Goal: Task Accomplishment & Management: Use online tool/utility

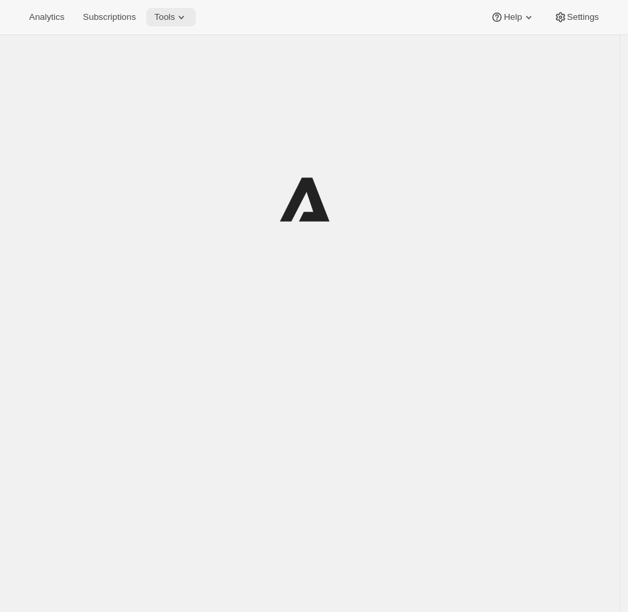
click at [175, 19] on span "Tools" at bounding box center [164, 17] width 21 height 11
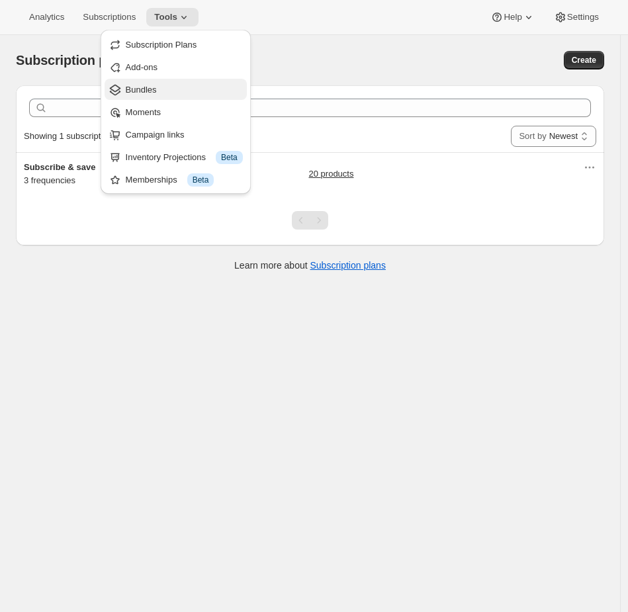
click at [175, 95] on span "Bundles" at bounding box center [184, 89] width 117 height 13
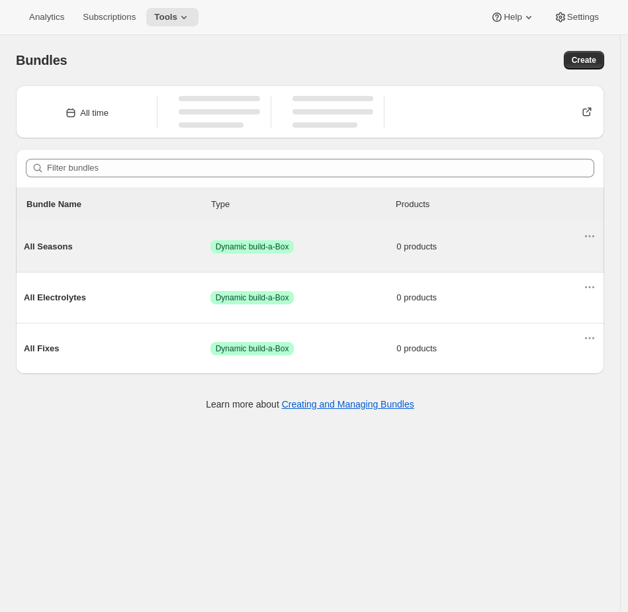
click at [347, 255] on div "All Seasons Success Dynamic build-a-Box 0 products" at bounding box center [303, 247] width 559 height 34
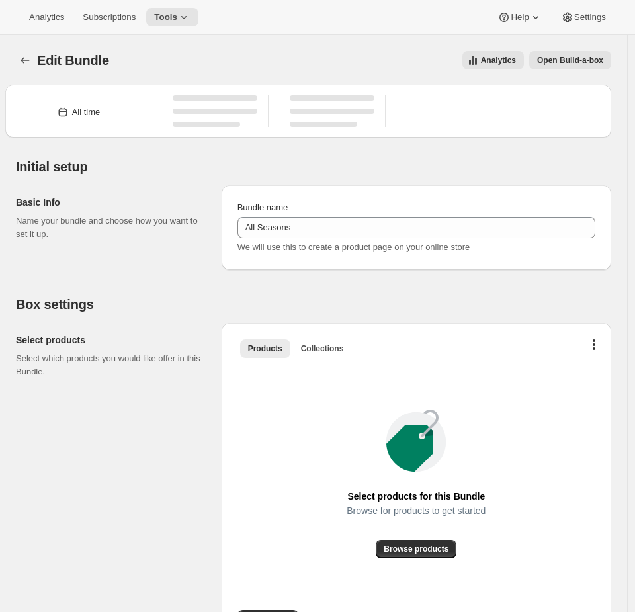
type input "All Seasons"
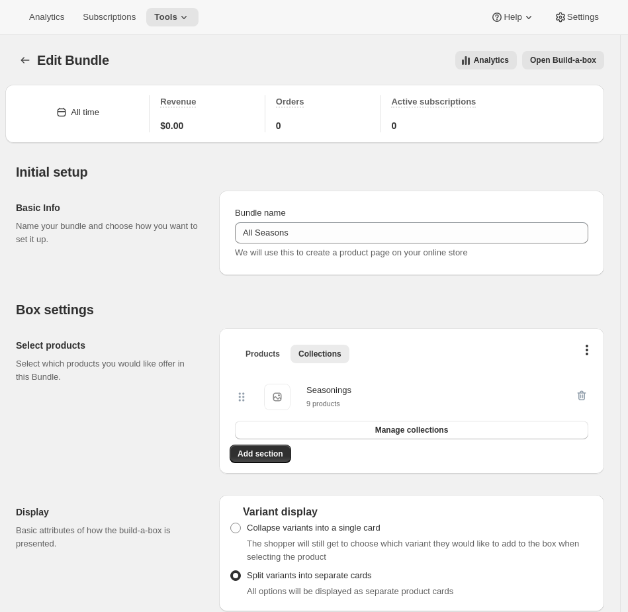
click at [562, 61] on span "Open Build-a-box" at bounding box center [563, 60] width 66 height 11
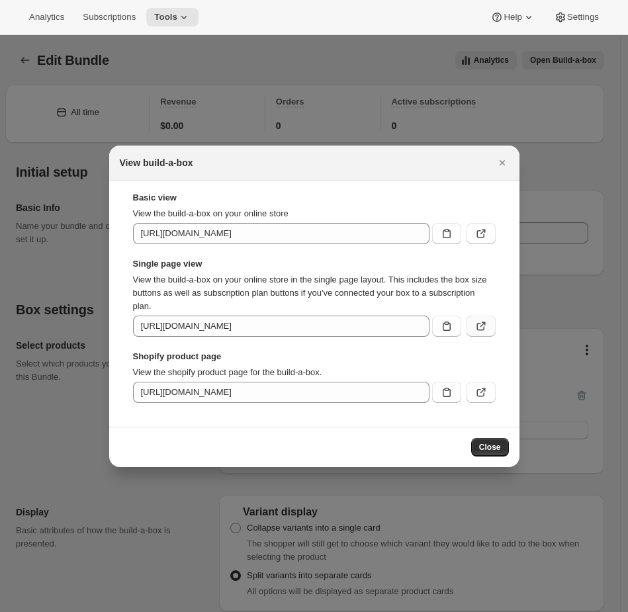
click at [482, 325] on icon ":r38:" at bounding box center [480, 325] width 13 height 13
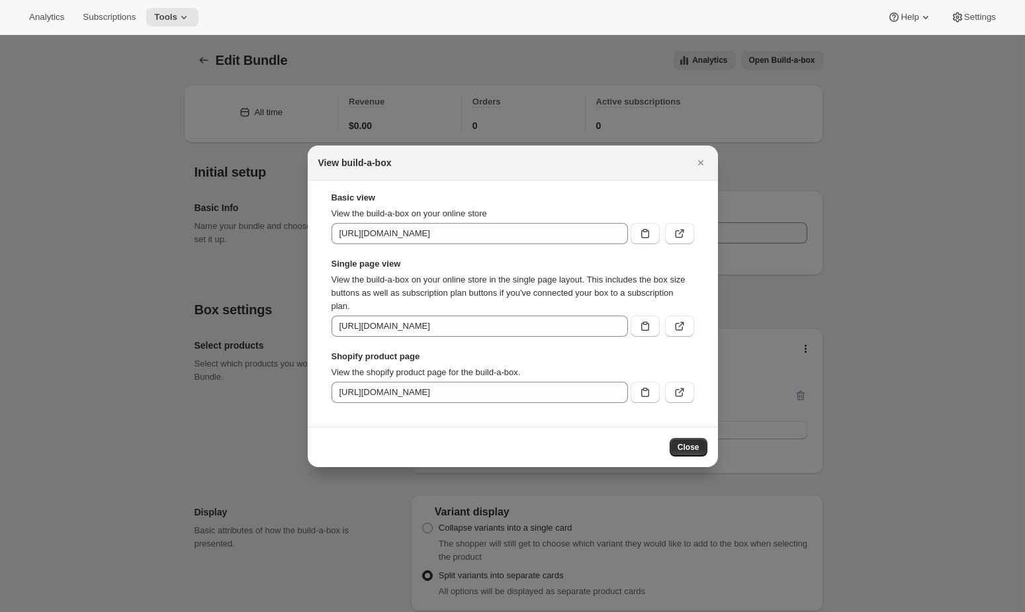
drag, startPoint x: 258, startPoint y: 155, endPoint x: 239, endPoint y: 103, distance: 55.0
click at [257, 155] on div at bounding box center [512, 306] width 1025 height 612
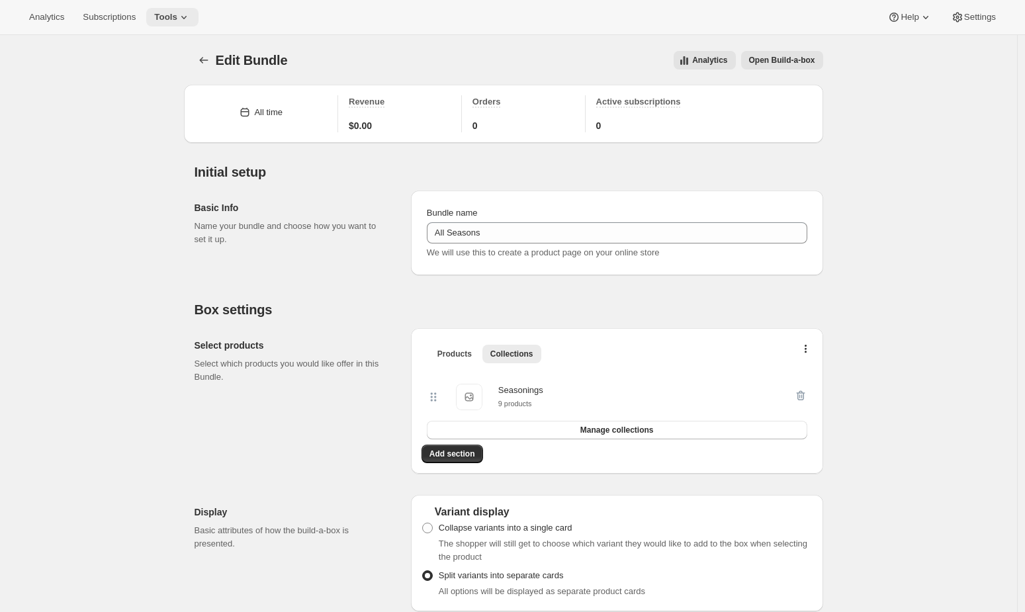
click at [177, 20] on span "Tools" at bounding box center [165, 17] width 23 height 11
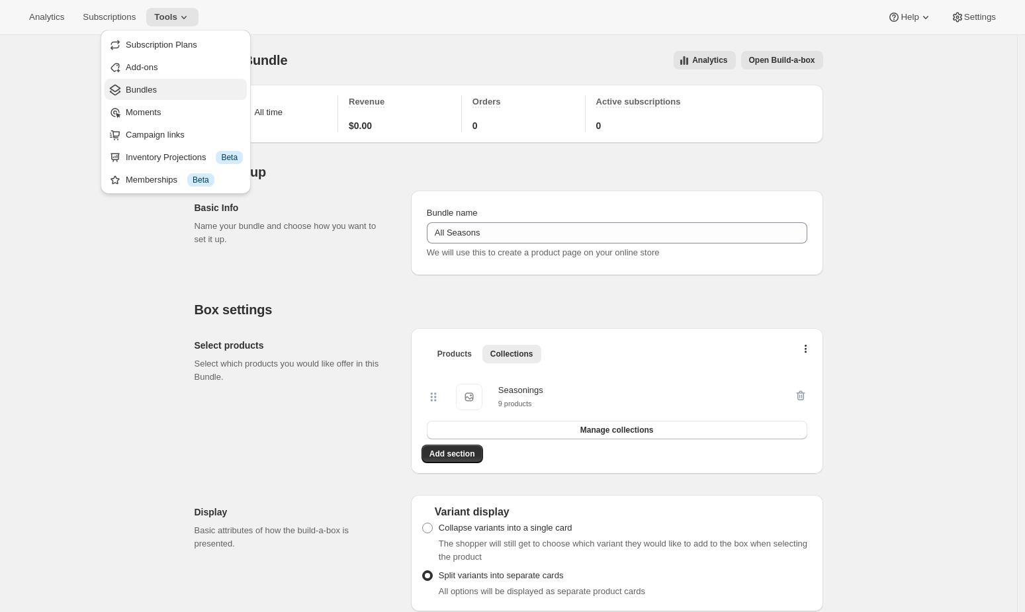
click at [138, 82] on button "Bundles" at bounding box center [176, 89] width 142 height 21
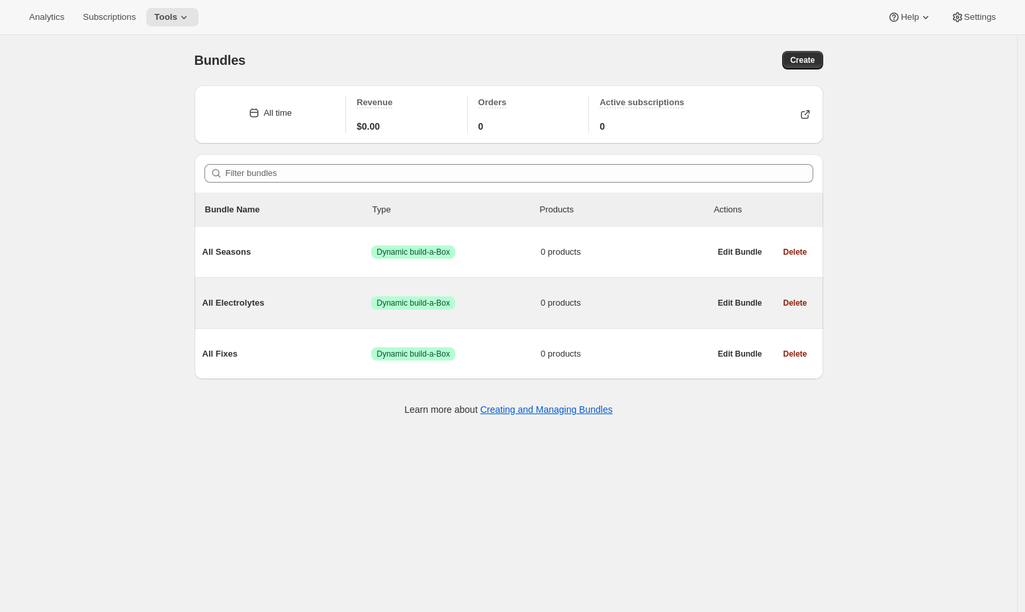
click at [486, 293] on div "All Electrolytes Success Dynamic build-a-Box 0 products" at bounding box center [455, 303] width 507 height 34
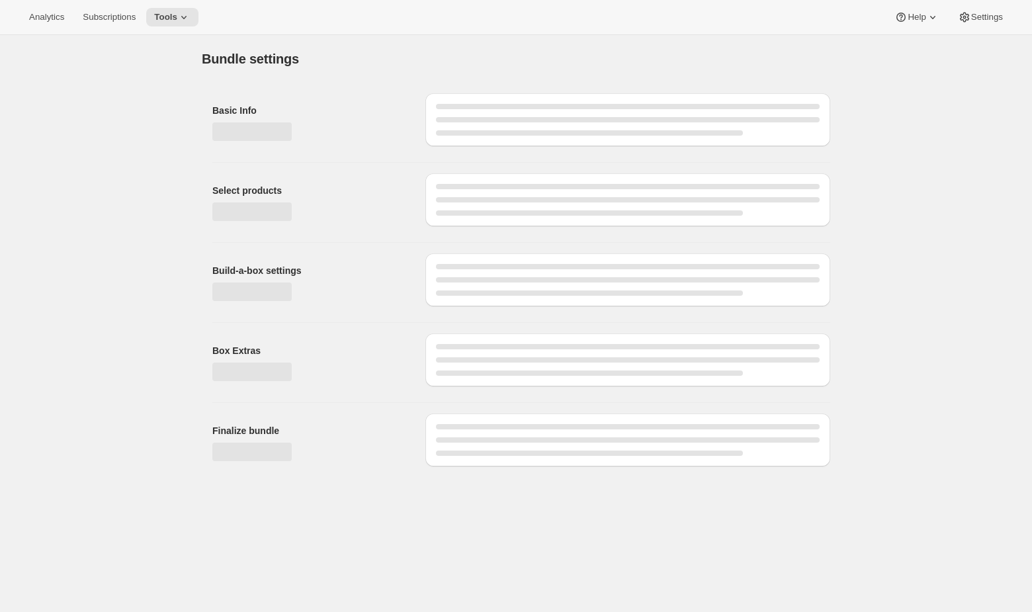
type input "All Electrolytes"
radio input "true"
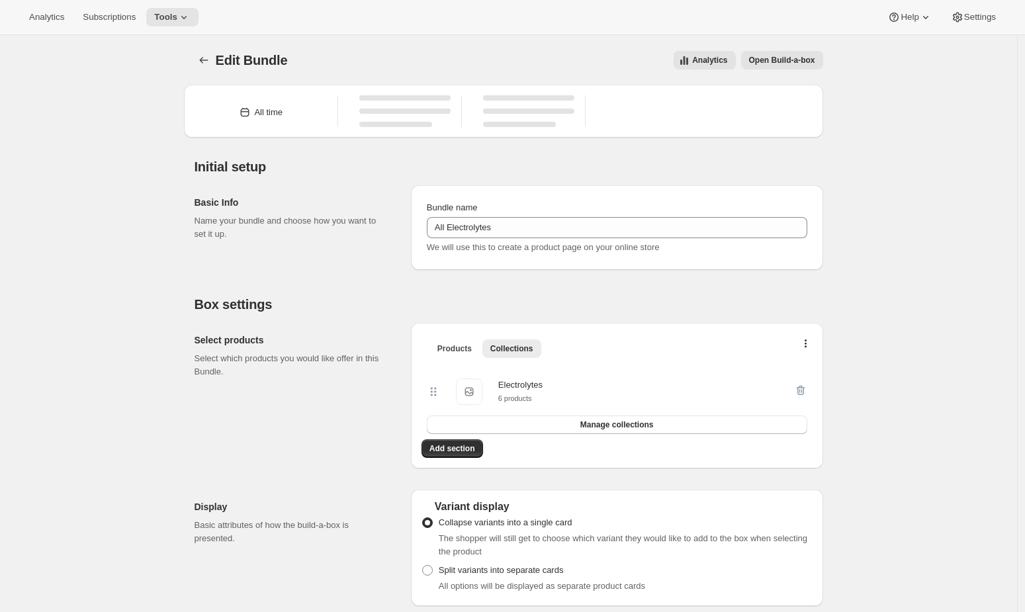
click at [634, 59] on span "Open Build-a-box" at bounding box center [782, 60] width 66 height 11
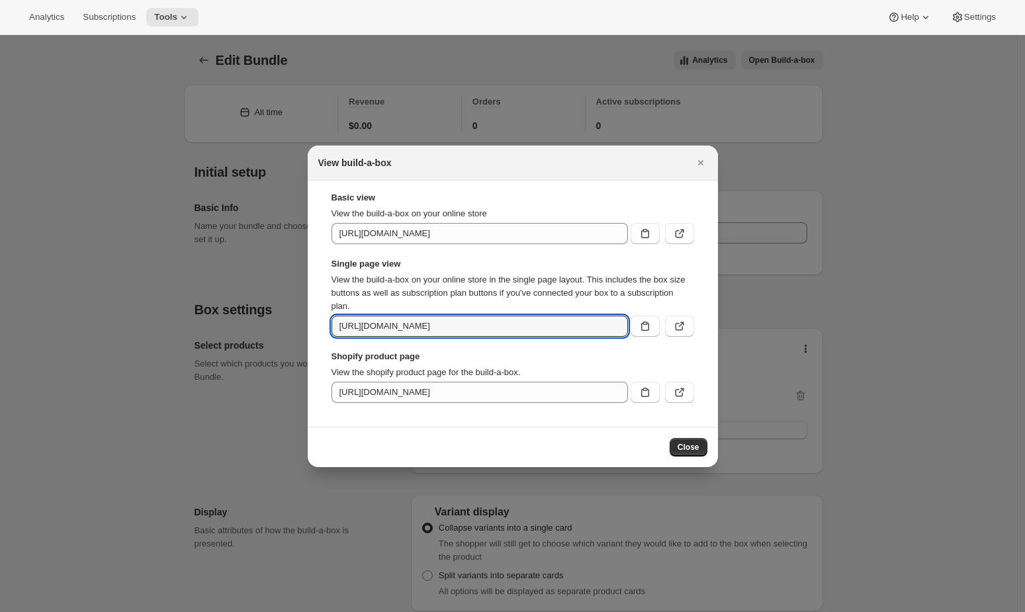
scroll to position [0, 198]
drag, startPoint x: 495, startPoint y: 327, endPoint x: 1031, endPoint y: 332, distance: 536.4
click at [634, 332] on html "Analytics Subscriptions Tools Help Settings Skip to content Edit Bundle. This p…" at bounding box center [512, 306] width 1025 height 612
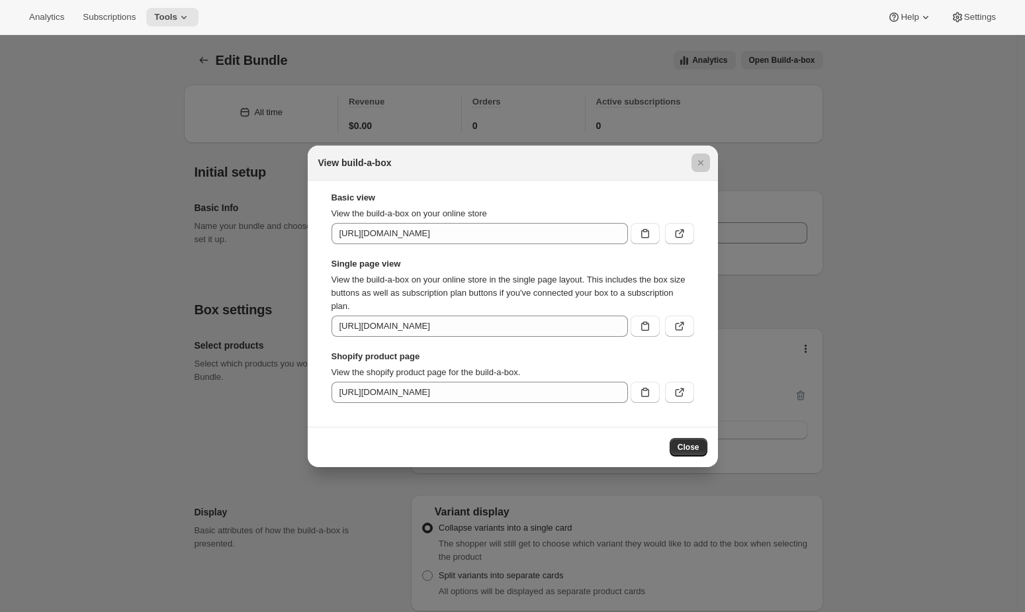
click at [200, 109] on div at bounding box center [512, 306] width 1025 height 612
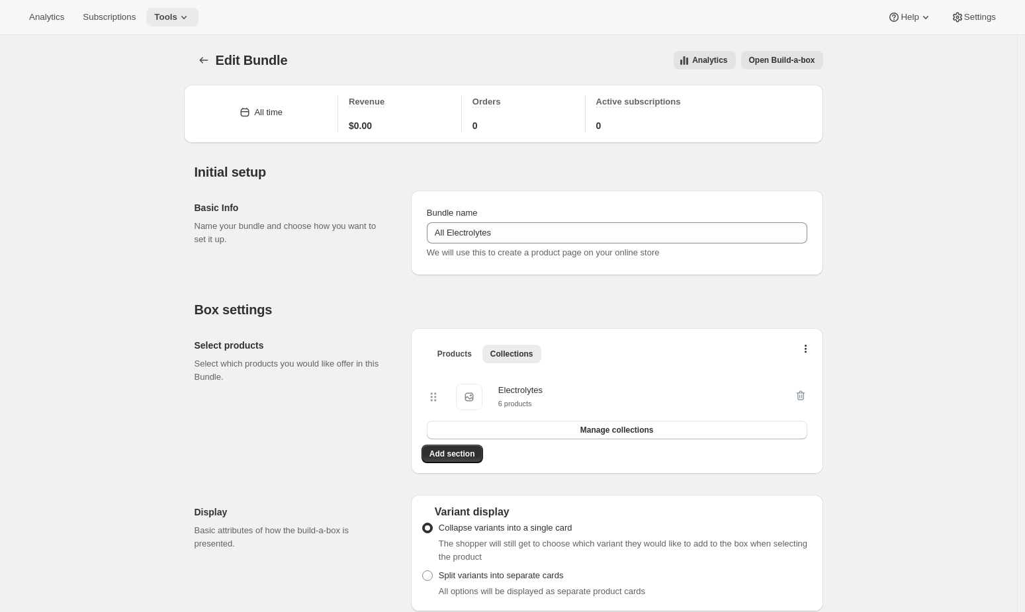
click at [177, 12] on span "Tools" at bounding box center [165, 17] width 23 height 11
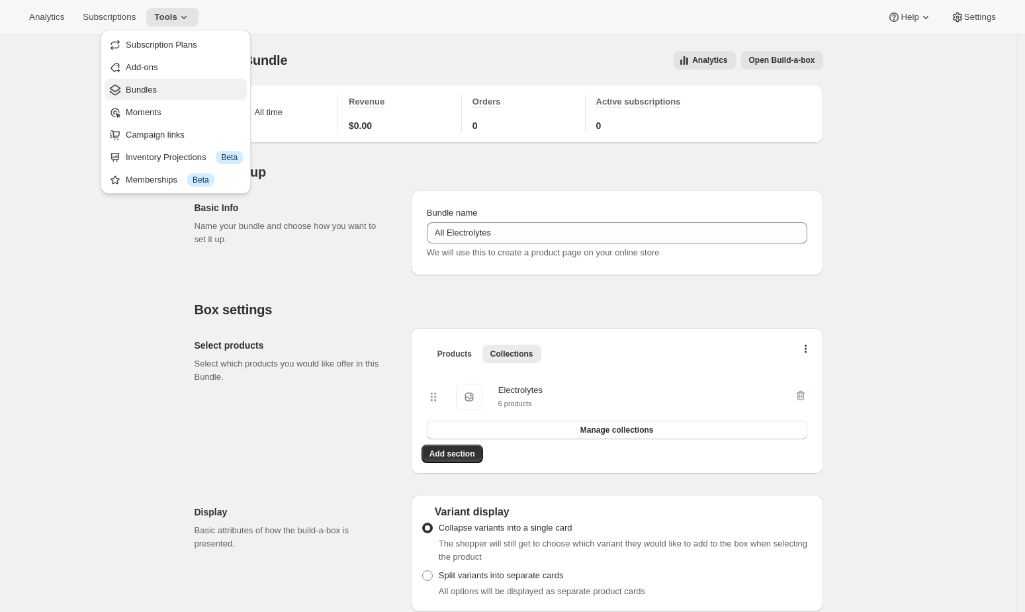
click at [168, 82] on button "Bundles" at bounding box center [176, 89] width 142 height 21
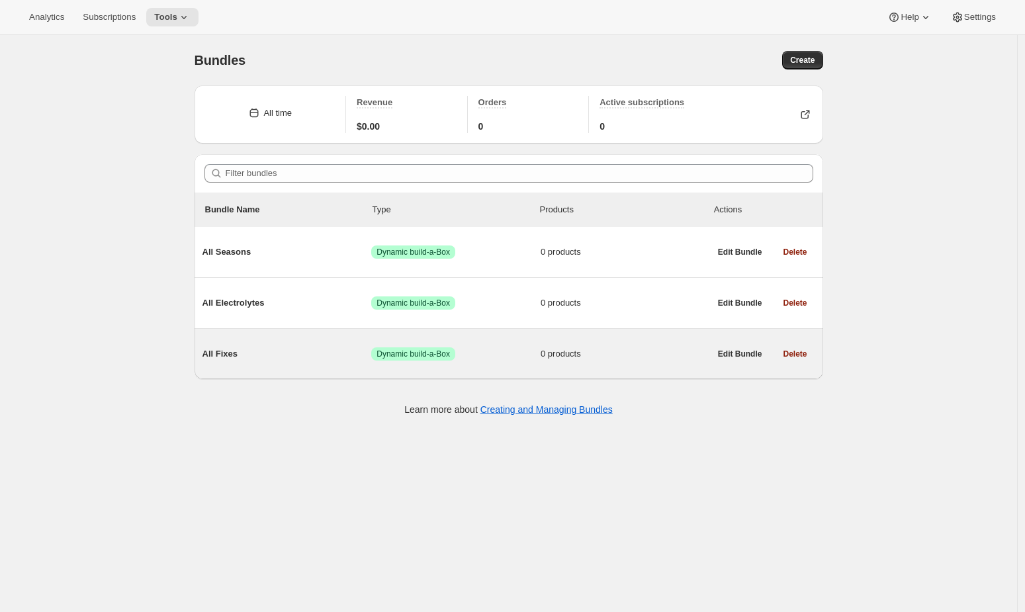
click at [467, 343] on div "All Fixes Success Dynamic build-a-Box 0 products" at bounding box center [455, 354] width 507 height 34
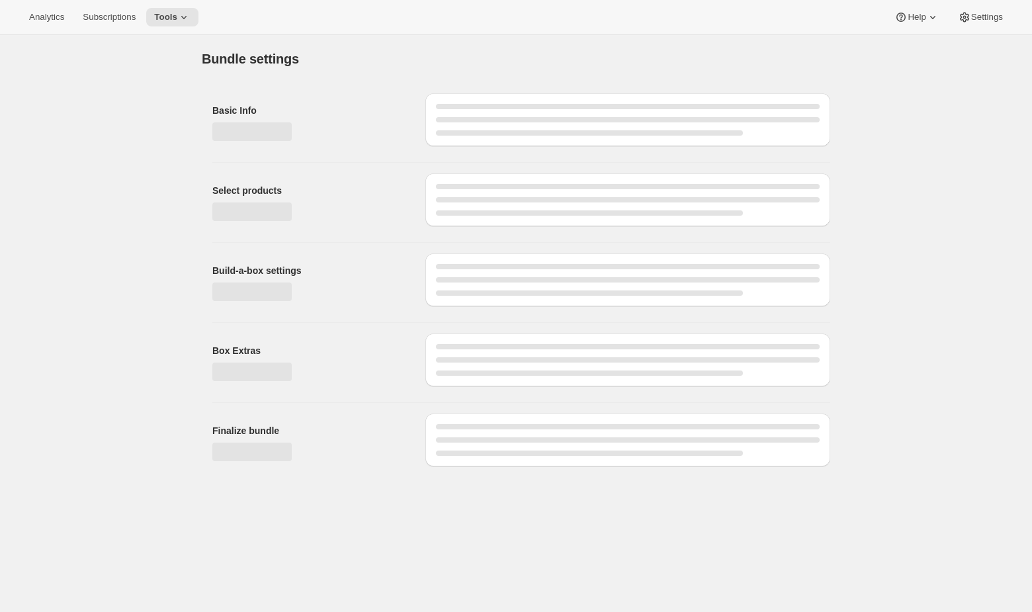
type input "All Fixes"
radio input "true"
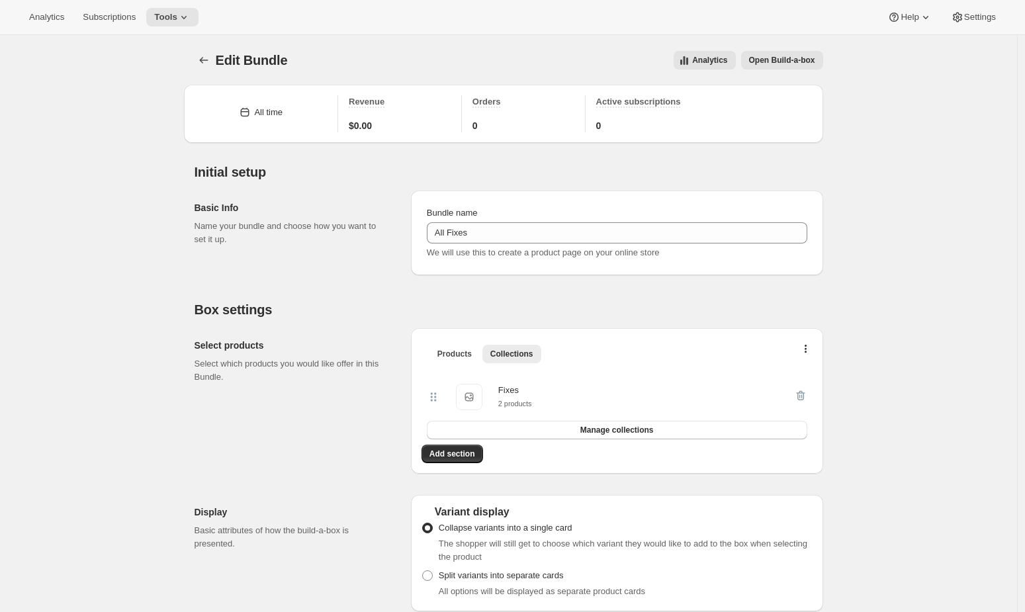
click at [634, 60] on span "Open Build-a-box" at bounding box center [782, 60] width 66 height 11
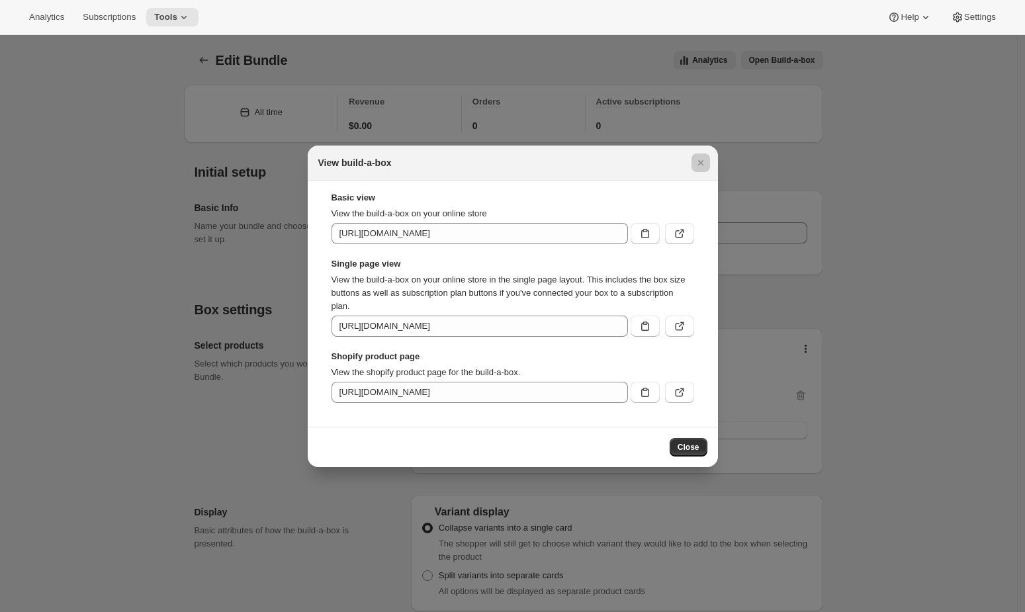
click at [634, 60] on div at bounding box center [512, 306] width 1025 height 612
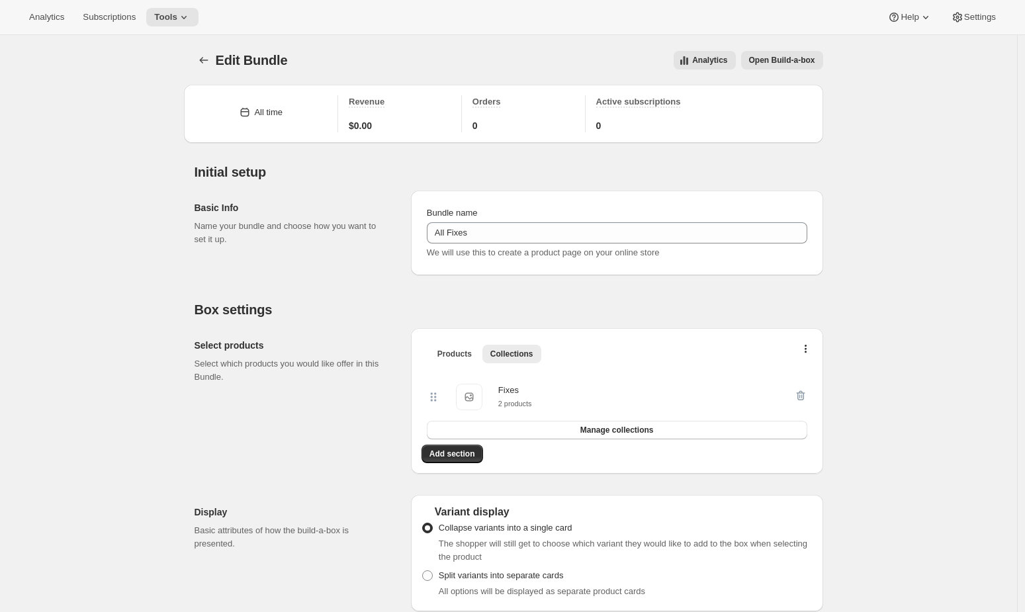
click at [634, 59] on span "Open Build-a-box" at bounding box center [782, 60] width 66 height 11
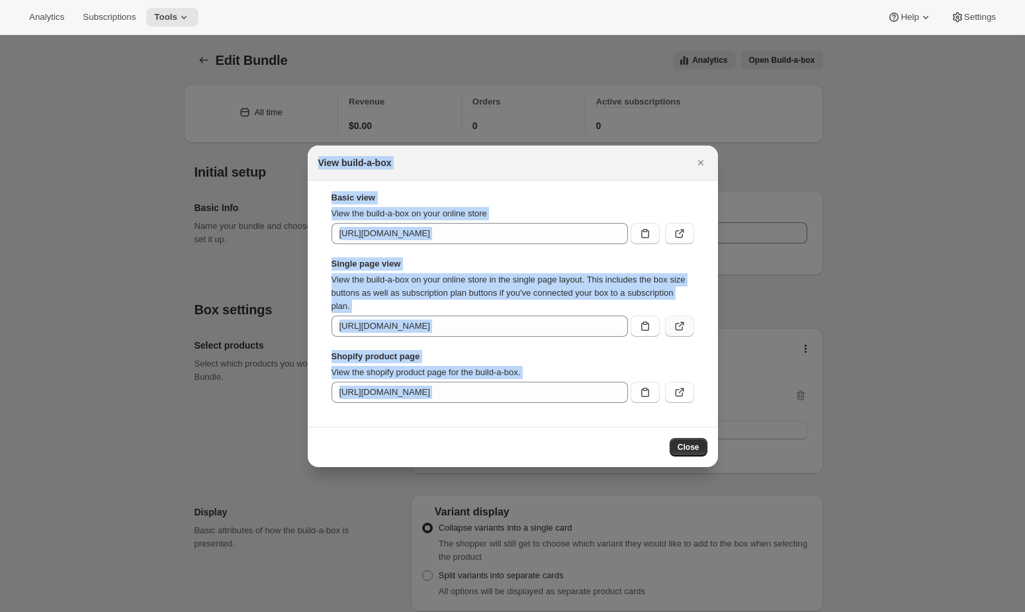
click at [634, 329] on icon ":r9e:" at bounding box center [679, 325] width 13 height 13
click at [374, 85] on div at bounding box center [512, 306] width 1025 height 612
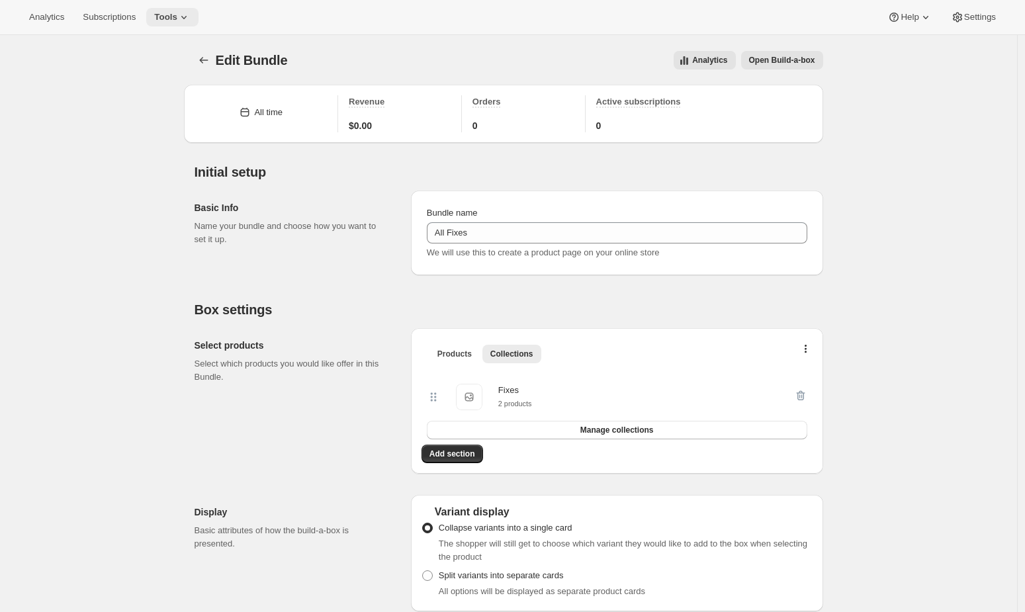
click at [190, 14] on icon at bounding box center [183, 17] width 13 height 13
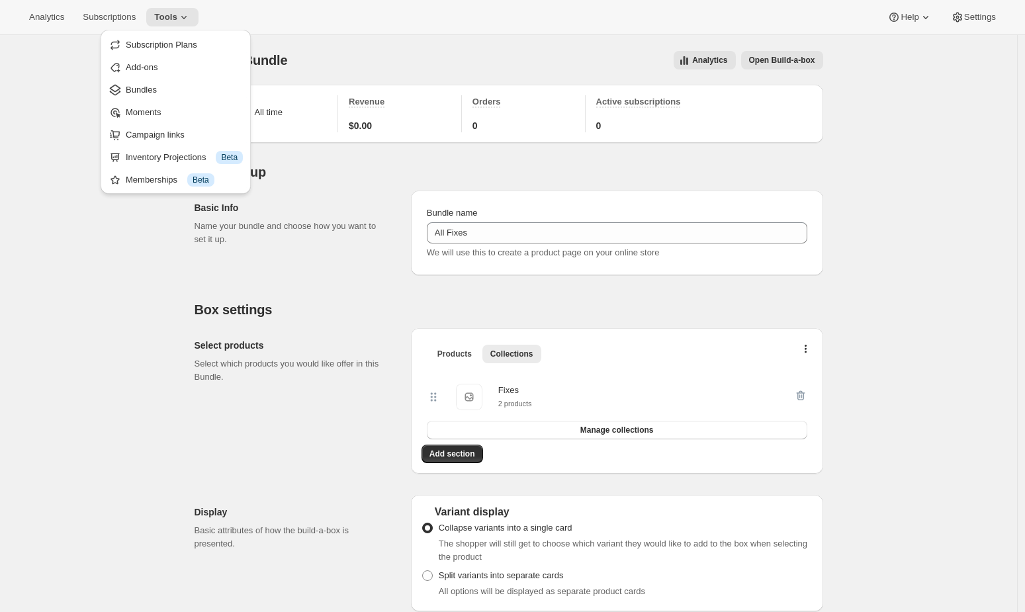
click at [189, 3] on div "Analytics Subscriptions Tools Help Settings" at bounding box center [512, 17] width 1025 height 35
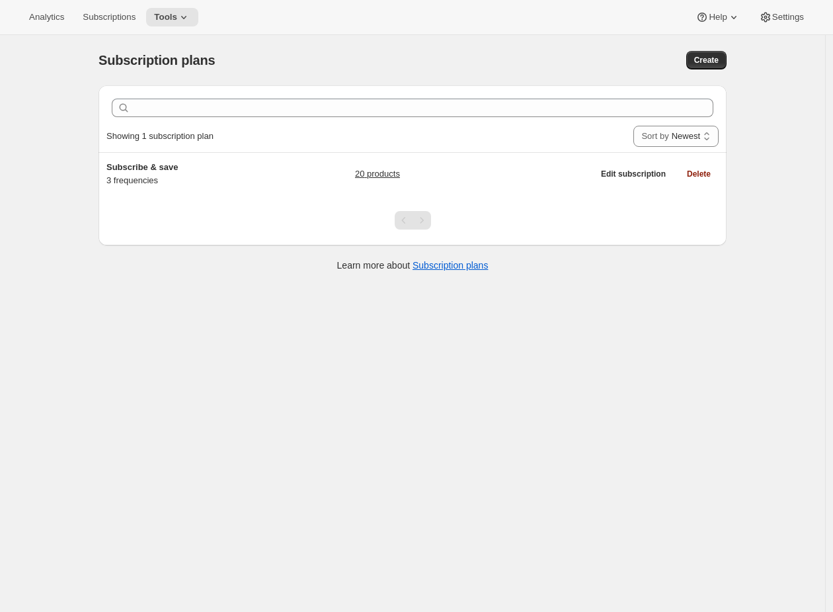
click at [230, 50] on div "Subscription plans. This page is ready Subscription plans Create" at bounding box center [413, 60] width 628 height 50
click at [161, 19] on span "Tools" at bounding box center [165, 17] width 23 height 11
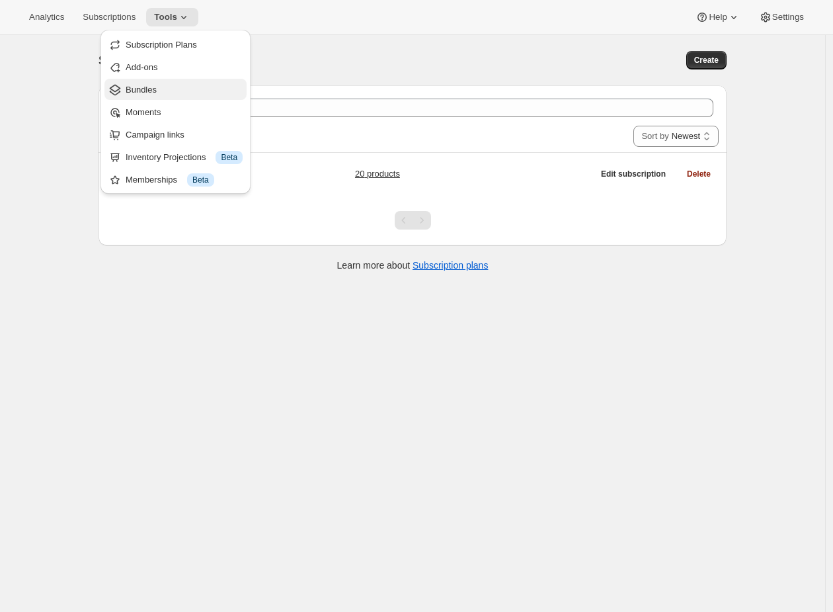
click at [166, 91] on span "Bundles" at bounding box center [184, 89] width 117 height 13
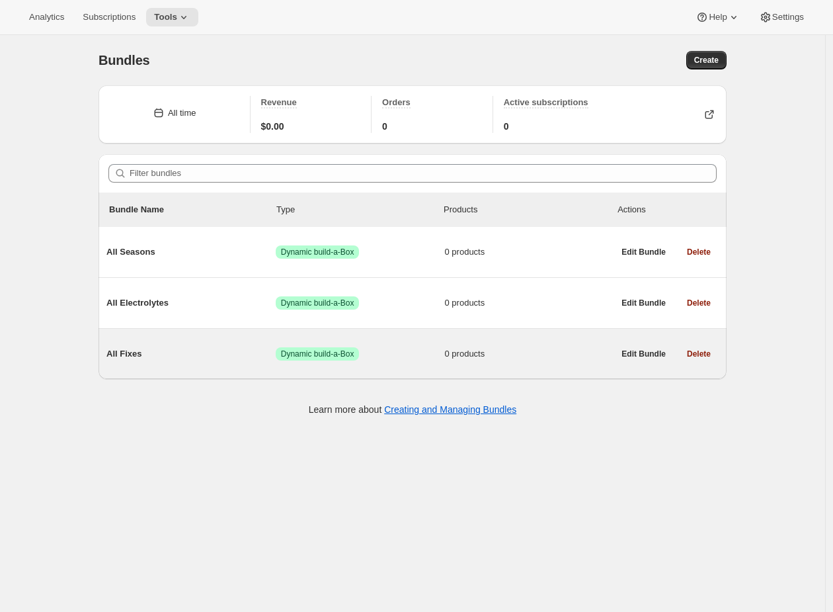
click at [299, 373] on div "All Fixes Success Dynamic build-a-Box 0 products Edit Bundle Delete" at bounding box center [413, 354] width 628 height 50
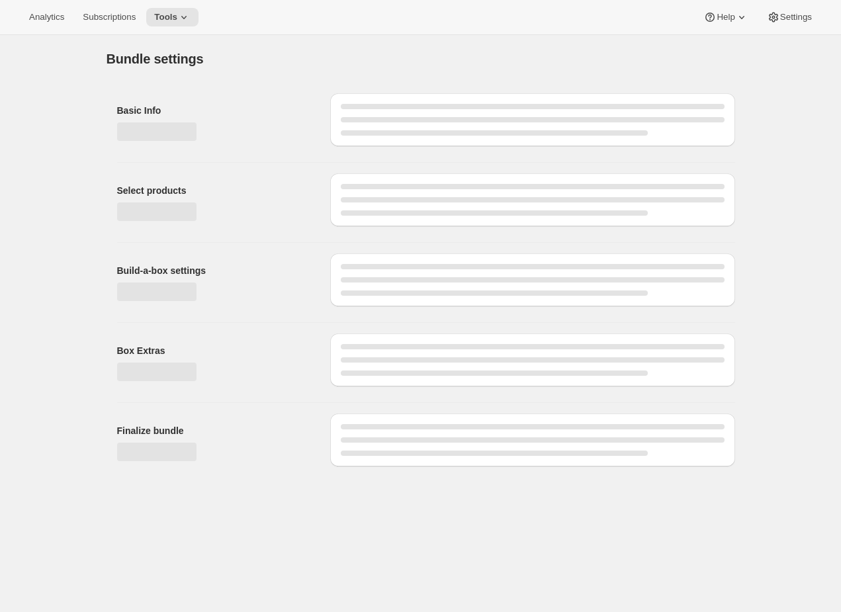
type input "All Fixes"
radio input "true"
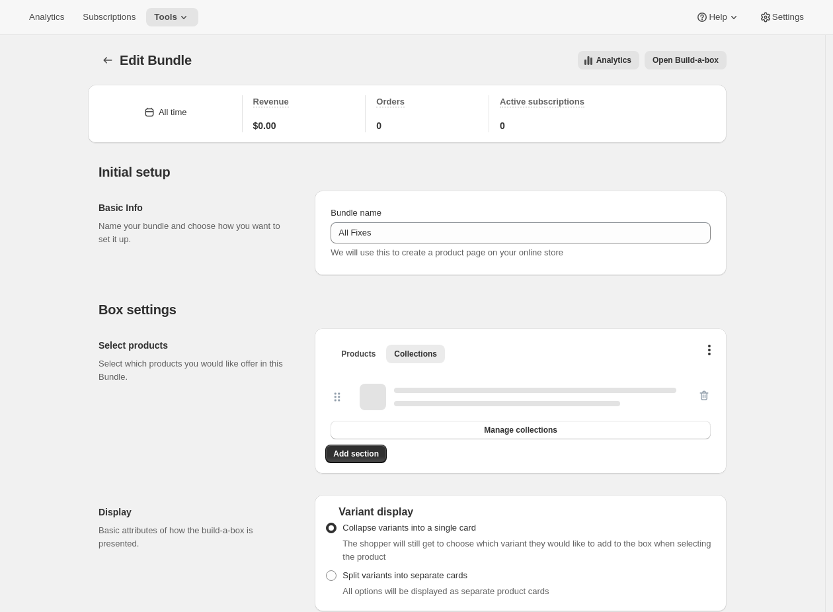
click at [700, 58] on span "Open Build-a-box" at bounding box center [686, 60] width 66 height 11
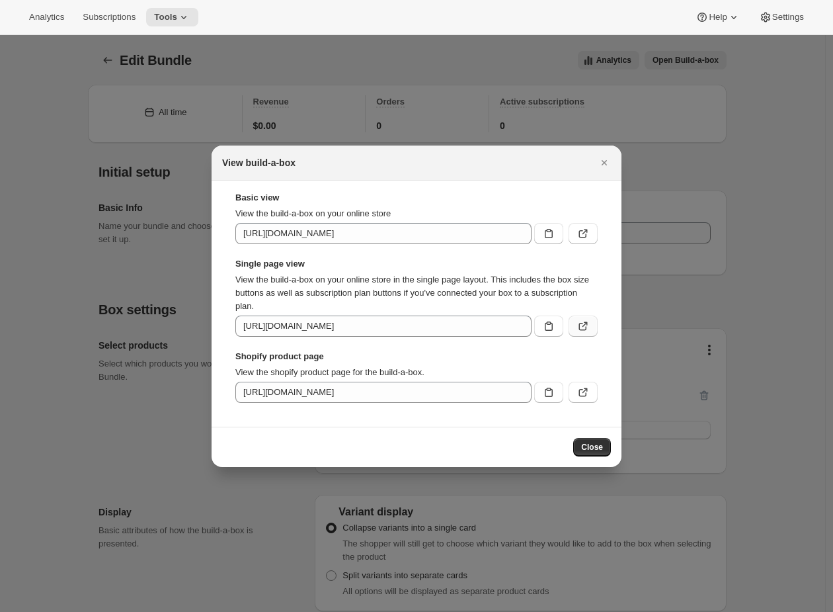
click at [594, 327] on button ":r36:" at bounding box center [583, 325] width 29 height 21
click at [330, 96] on div at bounding box center [416, 306] width 833 height 612
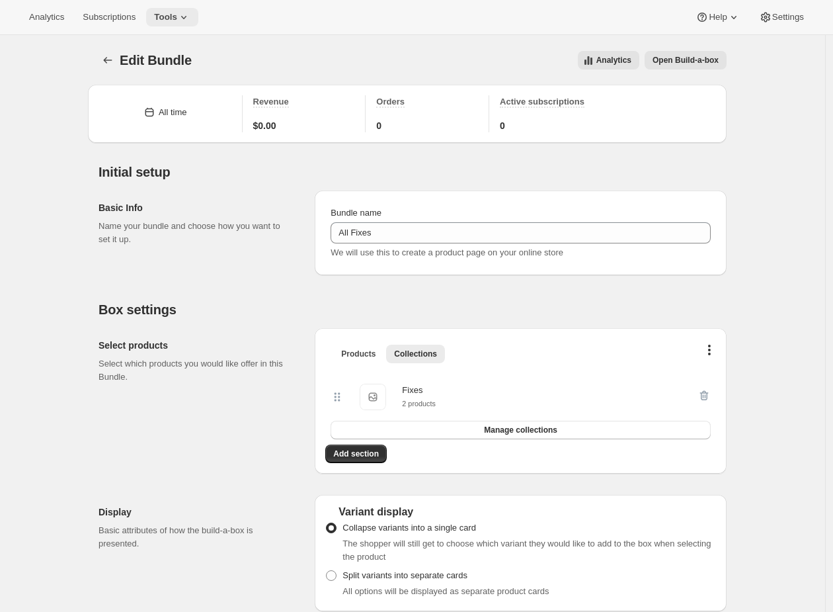
click at [198, 19] on button "Tools" at bounding box center [172, 17] width 52 height 19
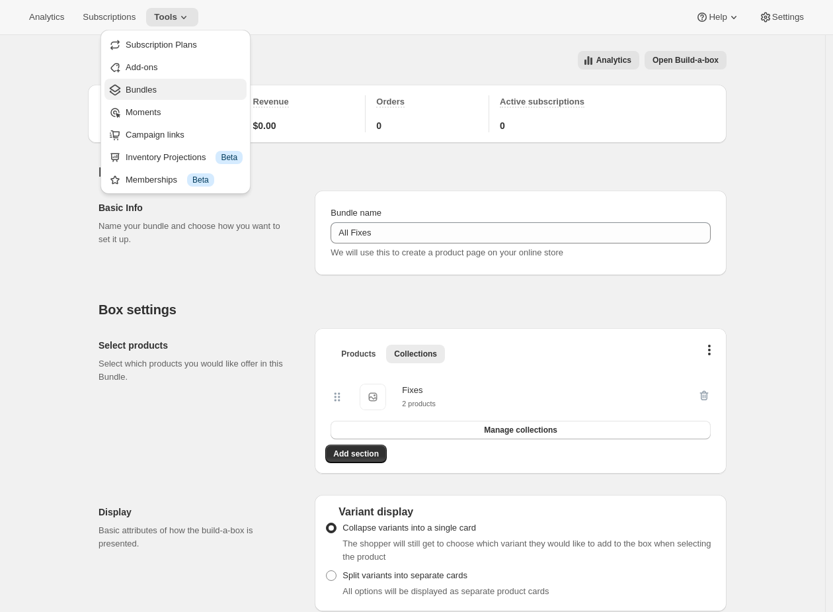
click at [163, 83] on span "Bundles" at bounding box center [184, 89] width 117 height 13
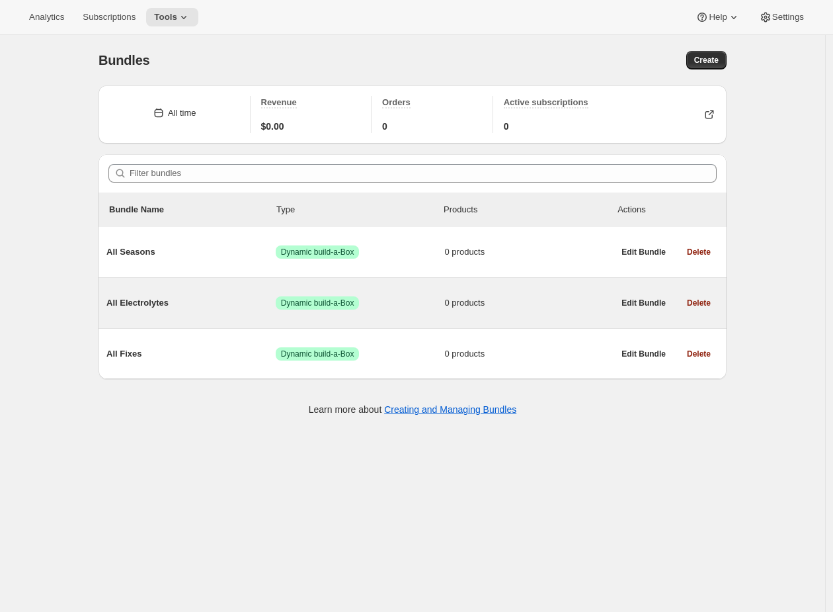
click at [370, 308] on span "Success Dynamic build-a-Box" at bounding box center [360, 302] width 169 height 13
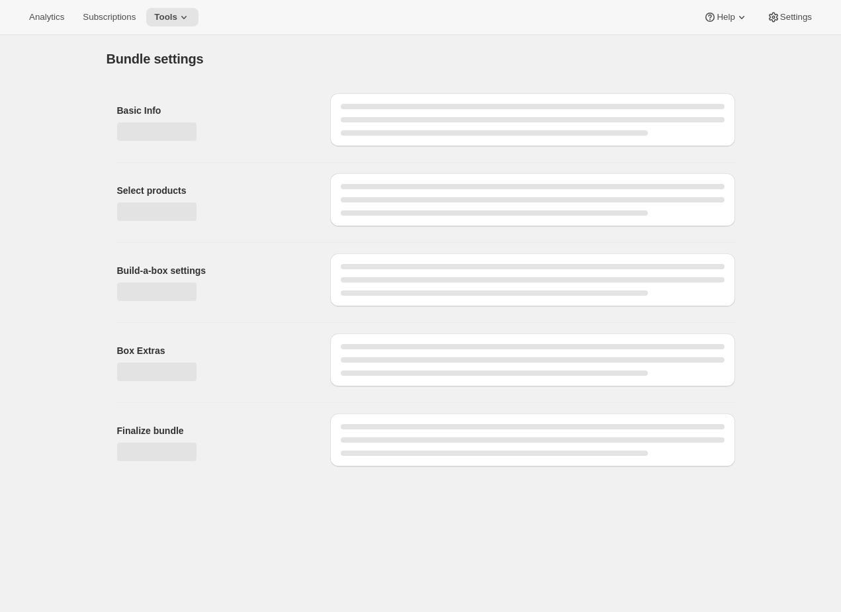
type input "All Electrolytes"
radio input "true"
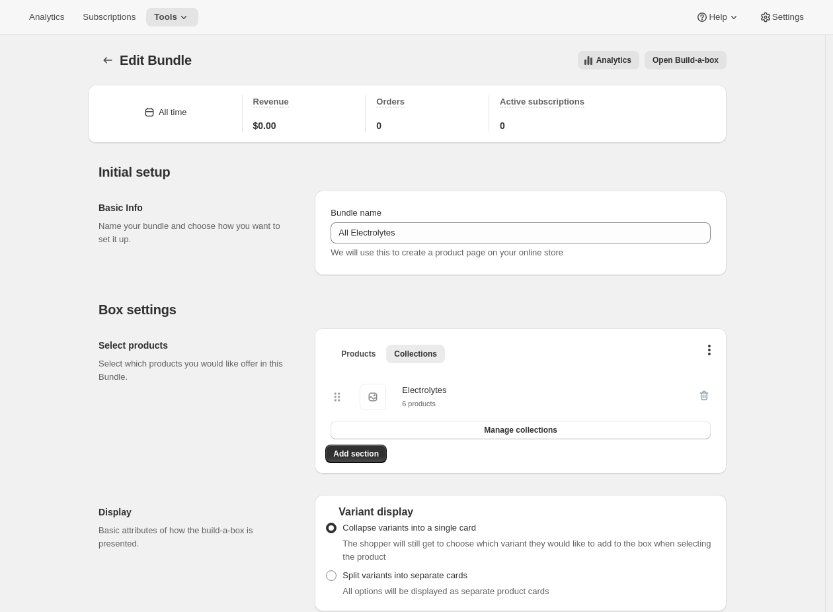
click at [703, 66] on button "Open Build-a-box" at bounding box center [686, 60] width 82 height 19
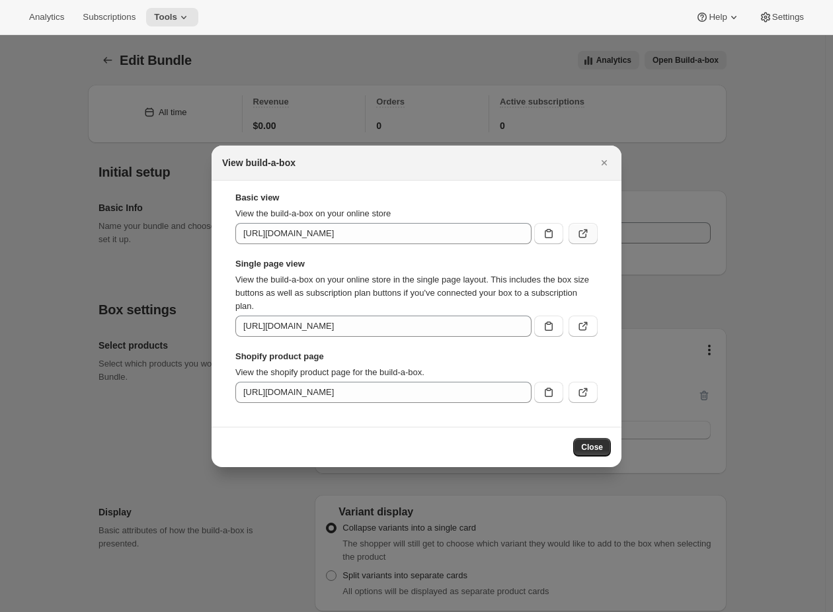
click at [592, 228] on button ":r69:" at bounding box center [583, 233] width 29 height 21
click at [605, 162] on icon "Close" at bounding box center [604, 162] width 5 height 5
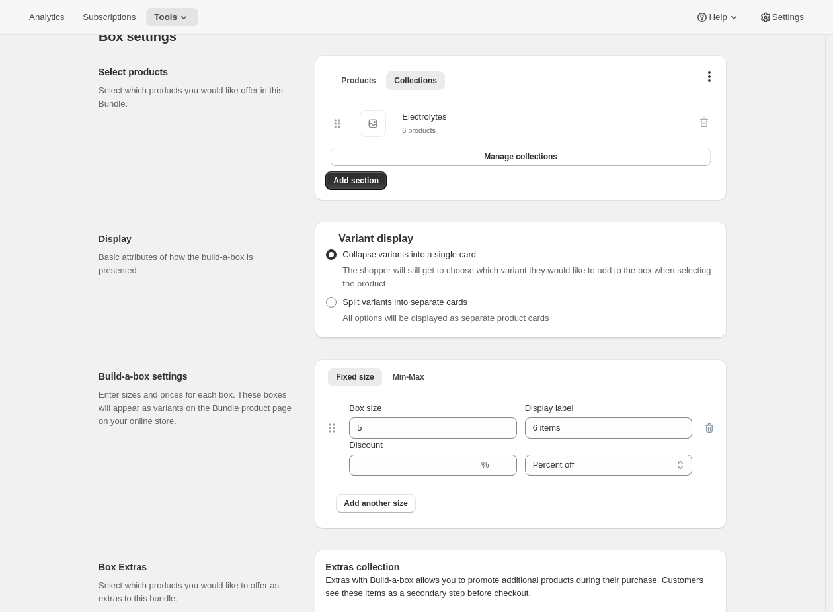
scroll to position [3, 0]
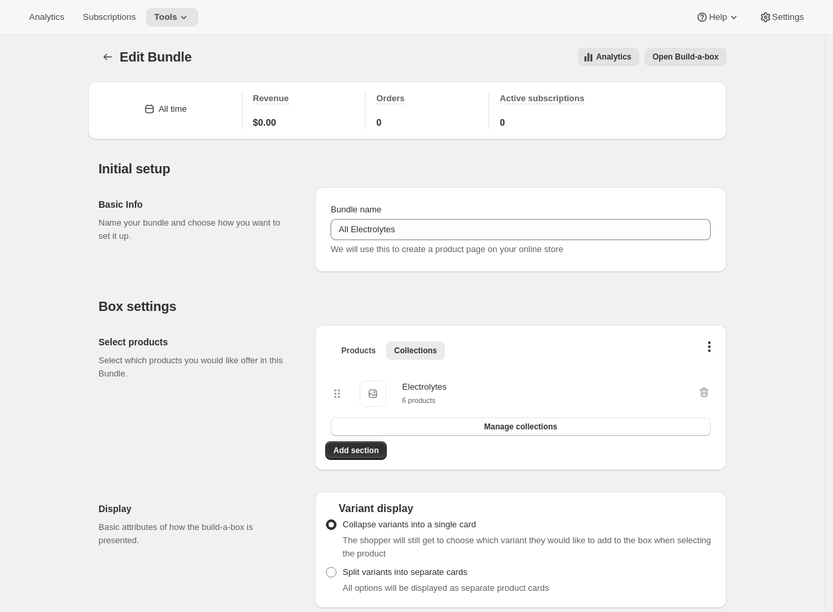
click at [414, 384] on div "Electrolytes" at bounding box center [424, 386] width 44 height 13
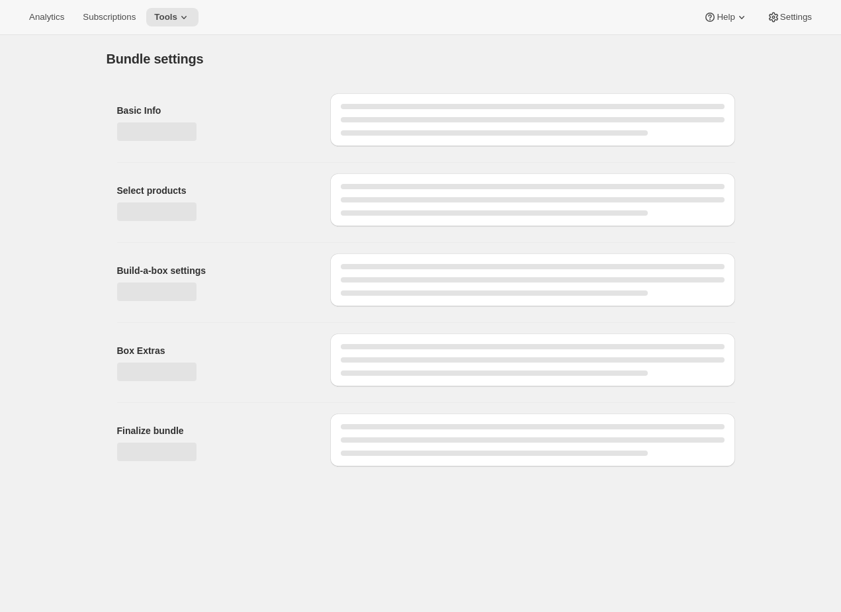
type input "All Electrolytes"
radio input "true"
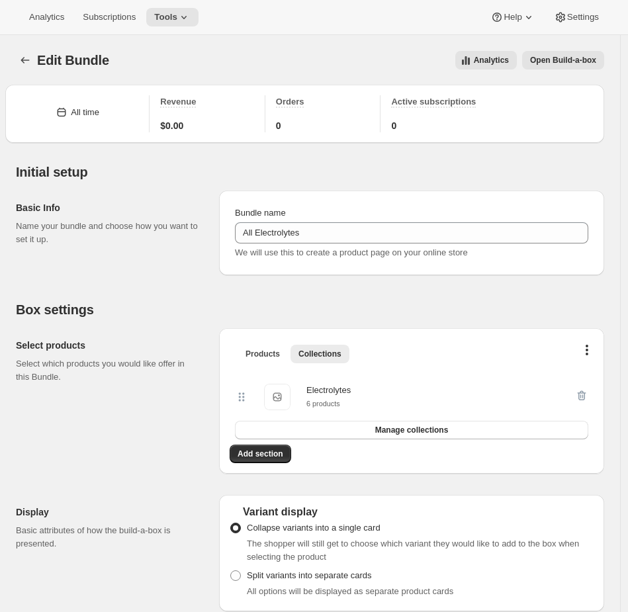
scroll to position [122, 0]
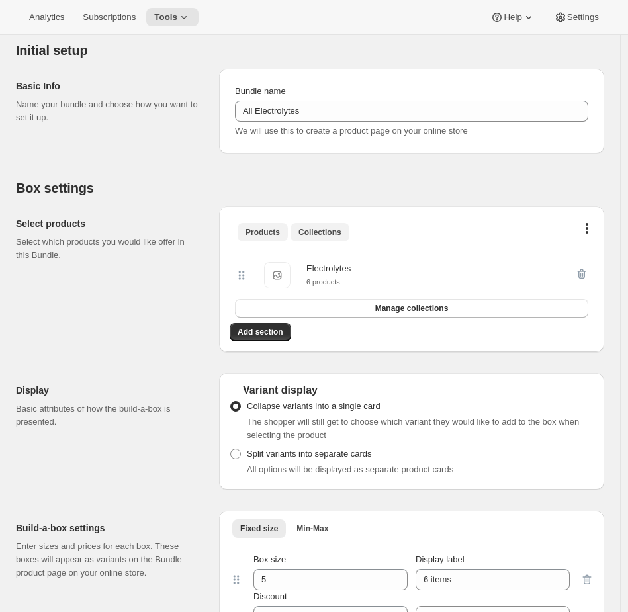
click at [265, 229] on span "Products" at bounding box center [262, 232] width 34 height 11
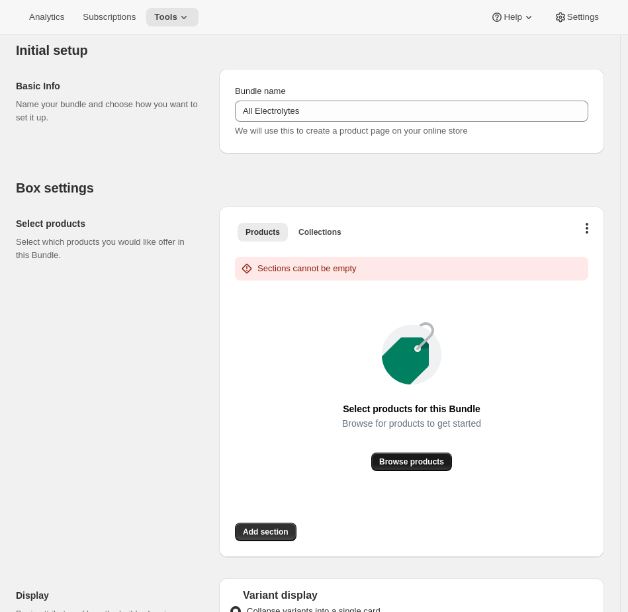
click at [395, 470] on button "Browse products" at bounding box center [411, 461] width 81 height 19
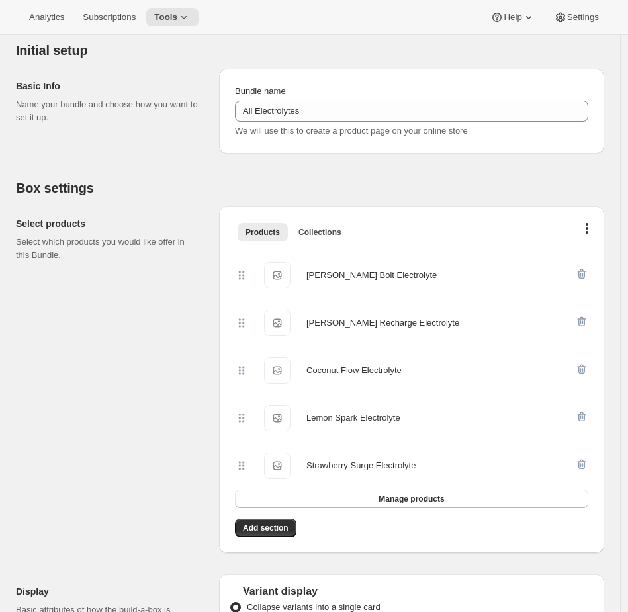
scroll to position [0, 0]
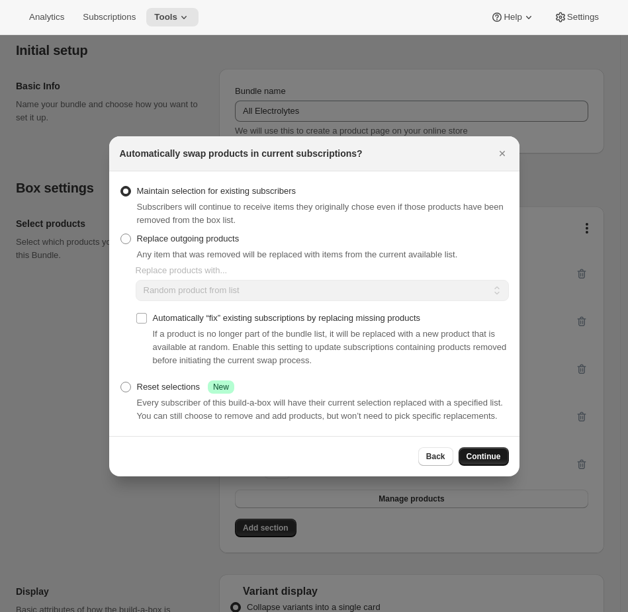
click at [485, 462] on span "Continue" at bounding box center [483, 456] width 34 height 11
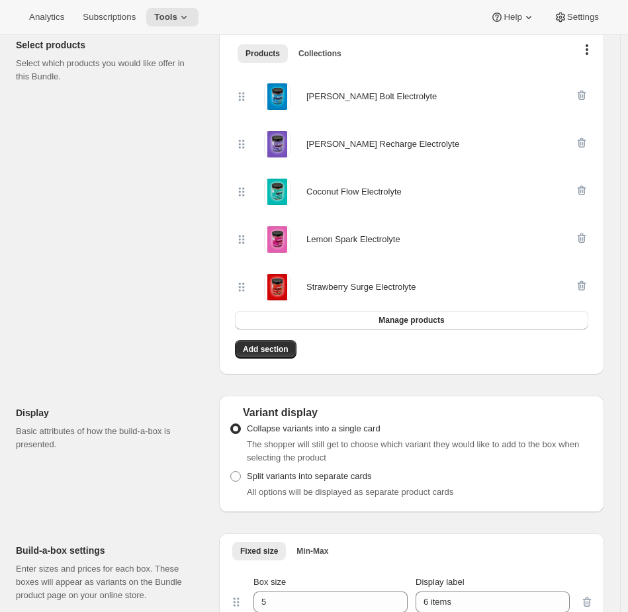
scroll to position [15, 0]
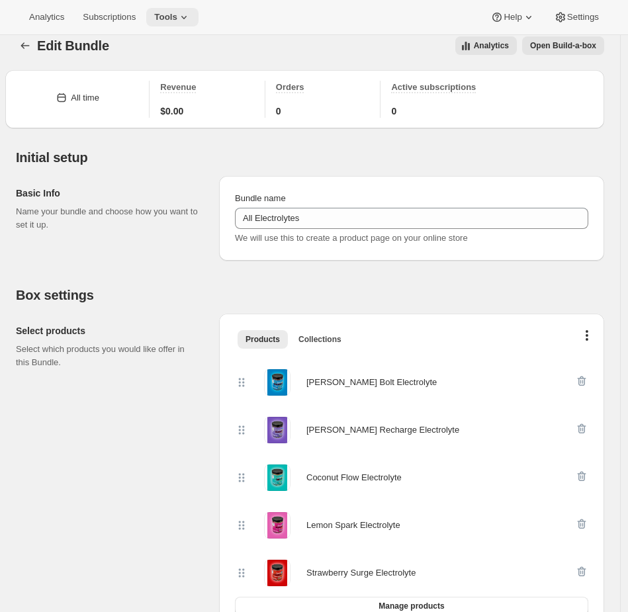
click at [190, 13] on icon at bounding box center [183, 17] width 13 height 13
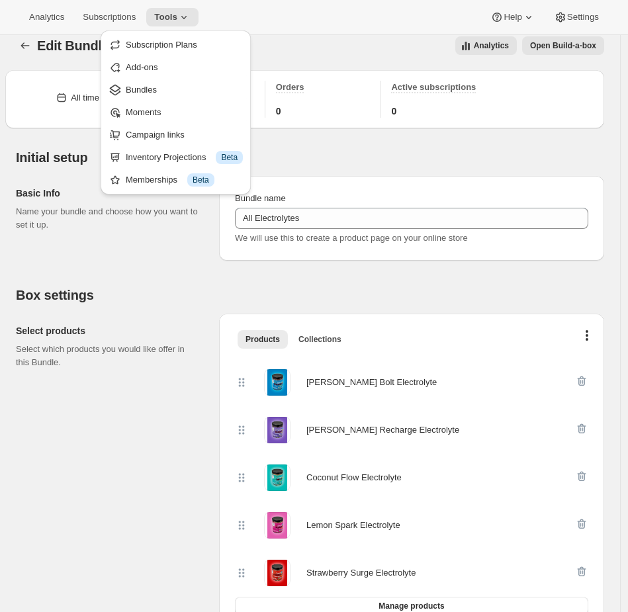
click at [140, 343] on p "Select which products you would like offer in this Bundle." at bounding box center [107, 356] width 182 height 26
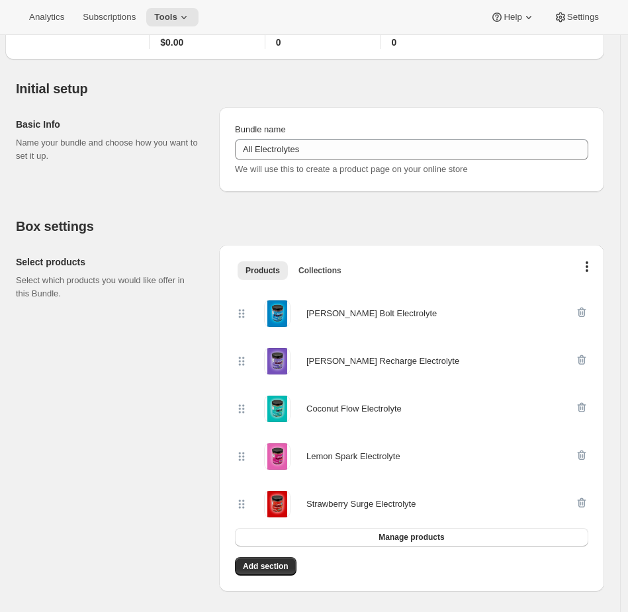
scroll to position [140, 0]
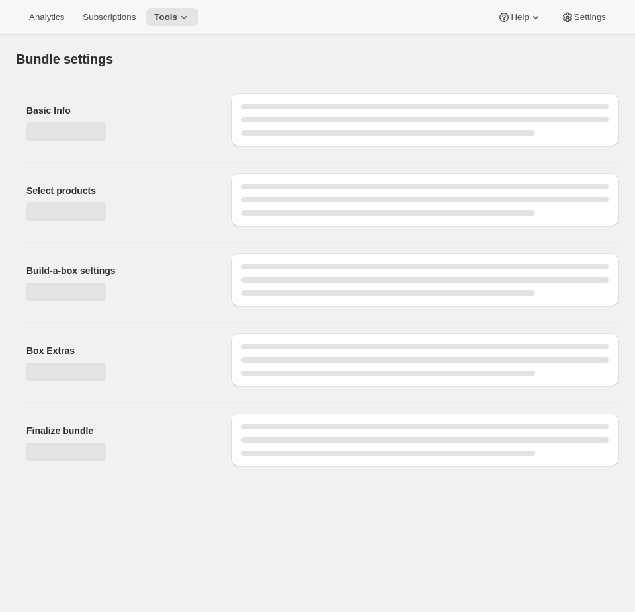
type input "All Electrolytes"
radio input "true"
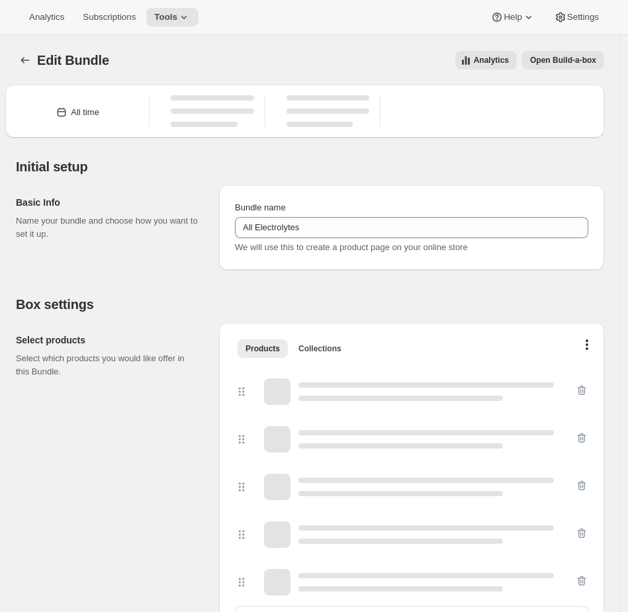
click at [192, 6] on div "Analytics Subscriptions Tools Help Settings" at bounding box center [314, 17] width 628 height 35
click at [185, 15] on icon at bounding box center [183, 17] width 13 height 13
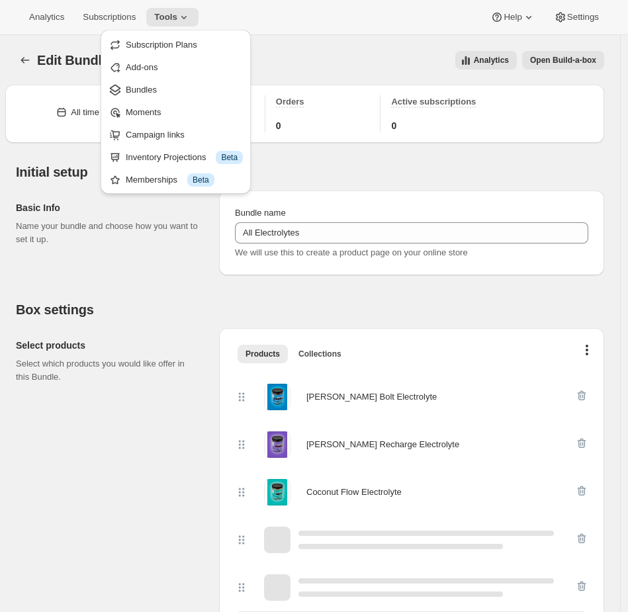
drag, startPoint x: 21, startPoint y: 439, endPoint x: 457, endPoint y: 118, distance: 541.7
click at [21, 439] on div "Select products Select which products you would like offer in this Bundle." at bounding box center [112, 501] width 192 height 347
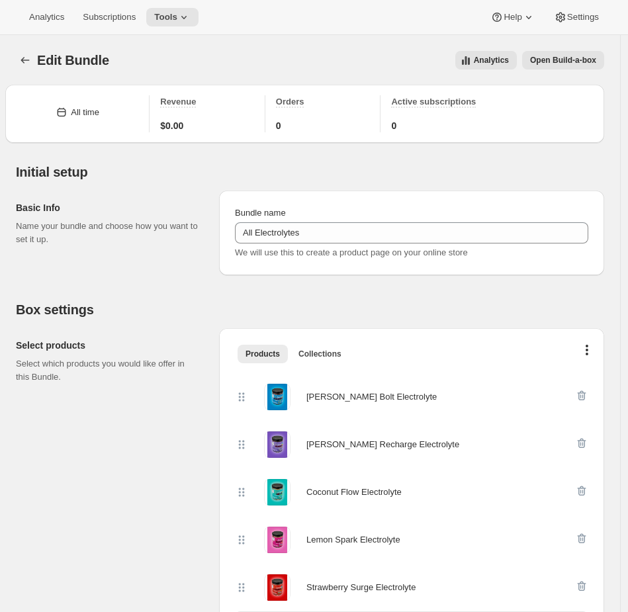
click at [565, 60] on span "Open Build-a-box" at bounding box center [563, 60] width 66 height 11
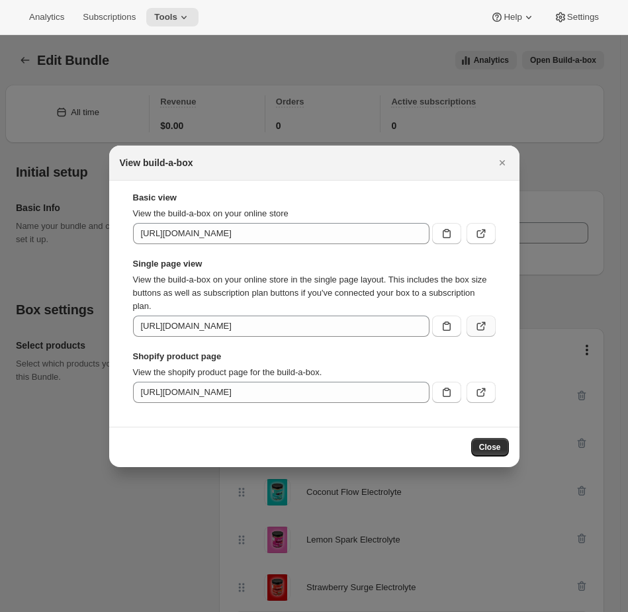
click at [485, 327] on icon ":r2f:" at bounding box center [480, 325] width 13 height 13
click at [343, 51] on div at bounding box center [314, 306] width 628 height 612
